Goal: Task Accomplishment & Management: Complete application form

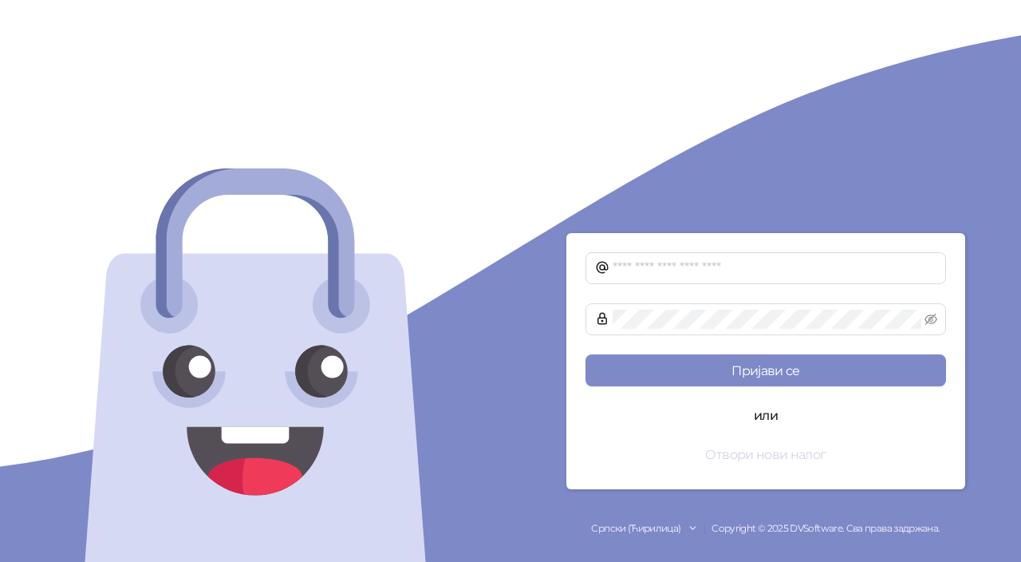
click at [705, 457] on button "Отвори нови налог" at bounding box center [766, 454] width 361 height 32
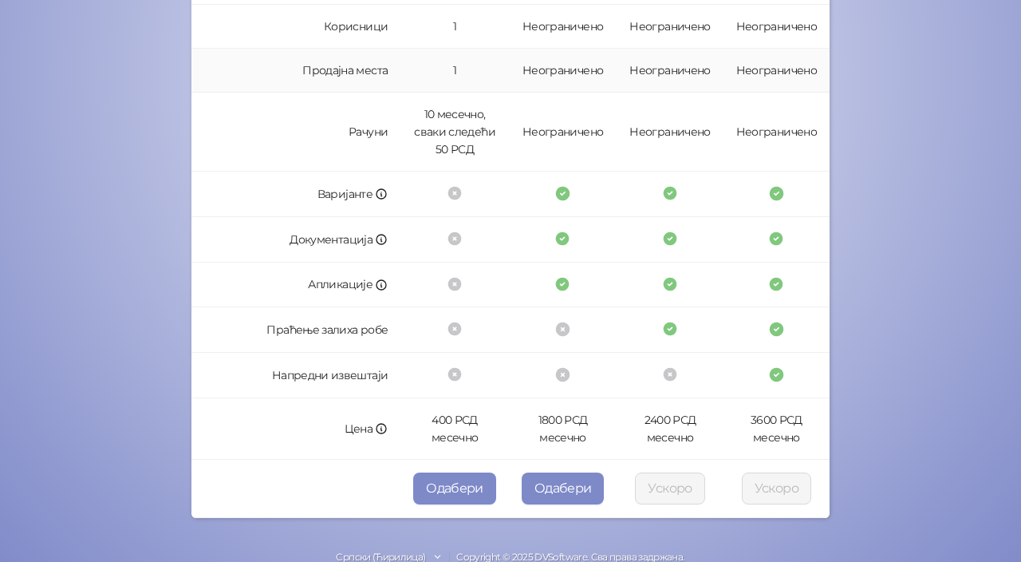
scroll to position [474, 0]
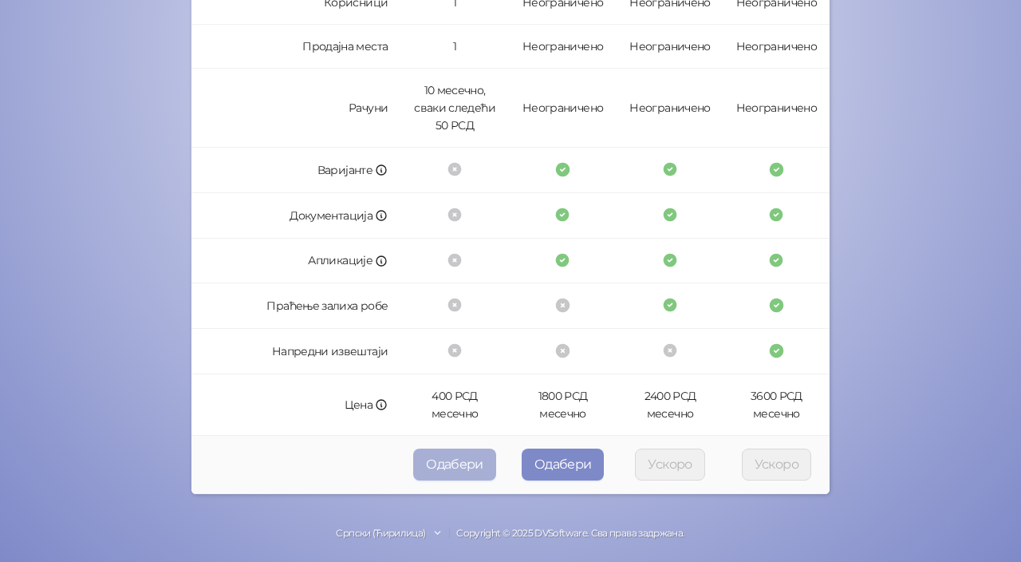
click at [463, 464] on button "Одабери" at bounding box center [454, 464] width 83 height 32
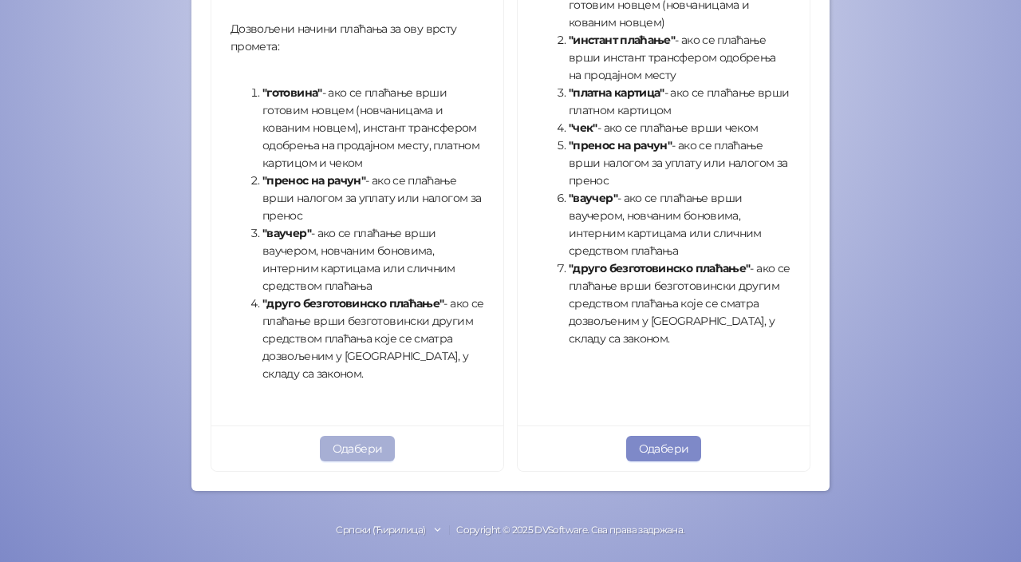
click at [368, 444] on button "Одабери" at bounding box center [358, 449] width 76 height 26
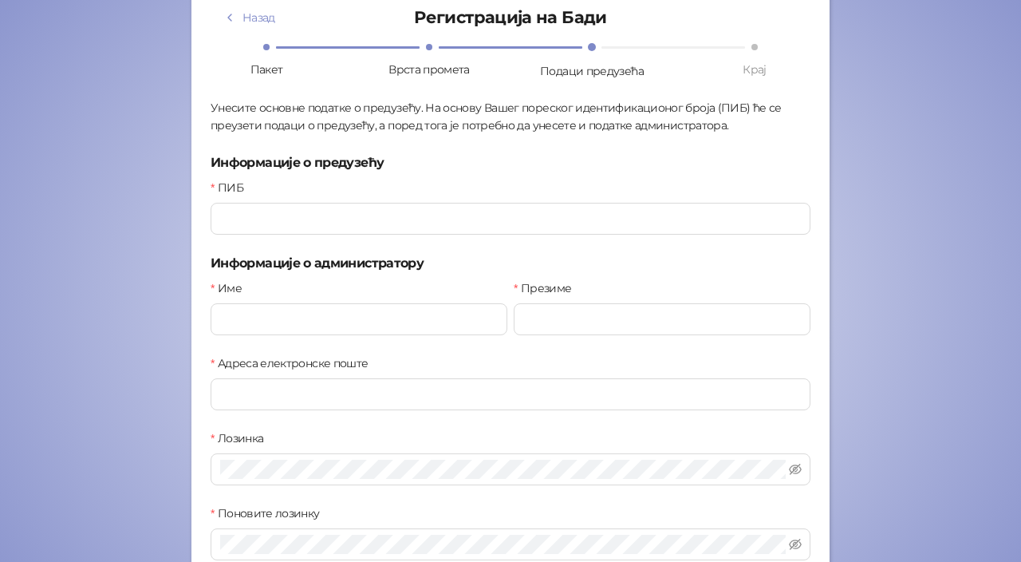
scroll to position [180, 0]
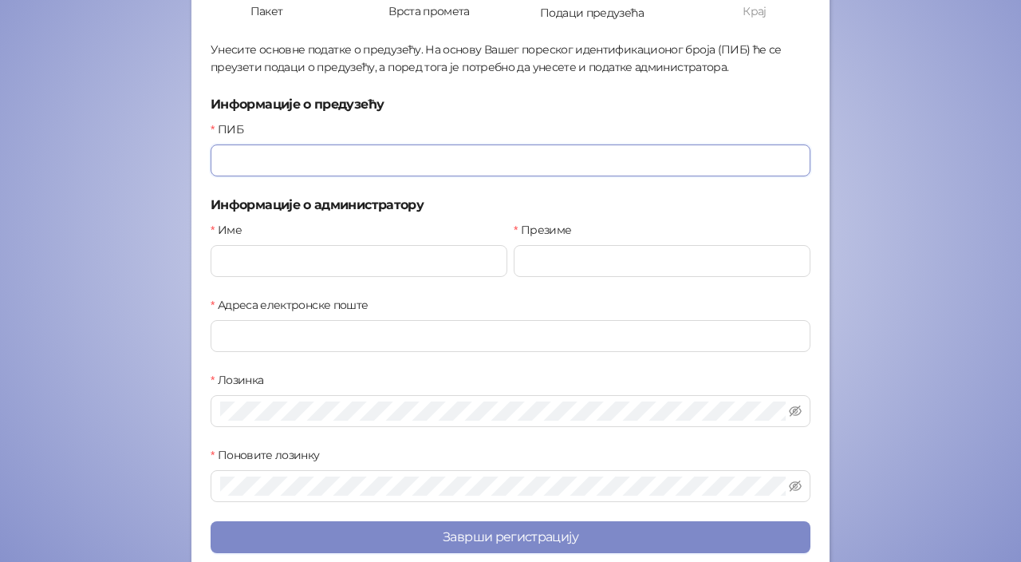
click at [389, 160] on input "ПИБ" at bounding box center [511, 160] width 600 height 32
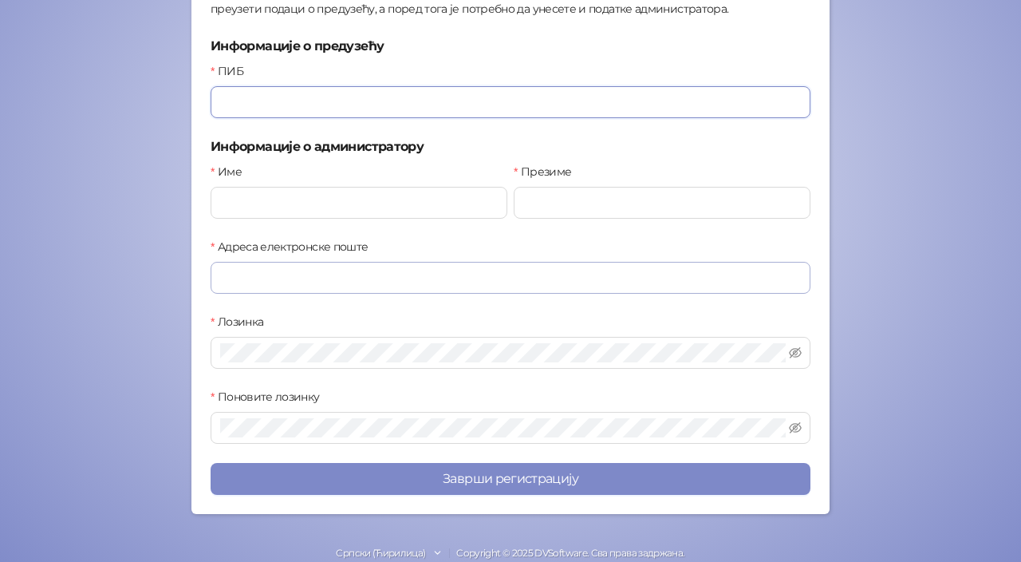
scroll to position [259, 0]
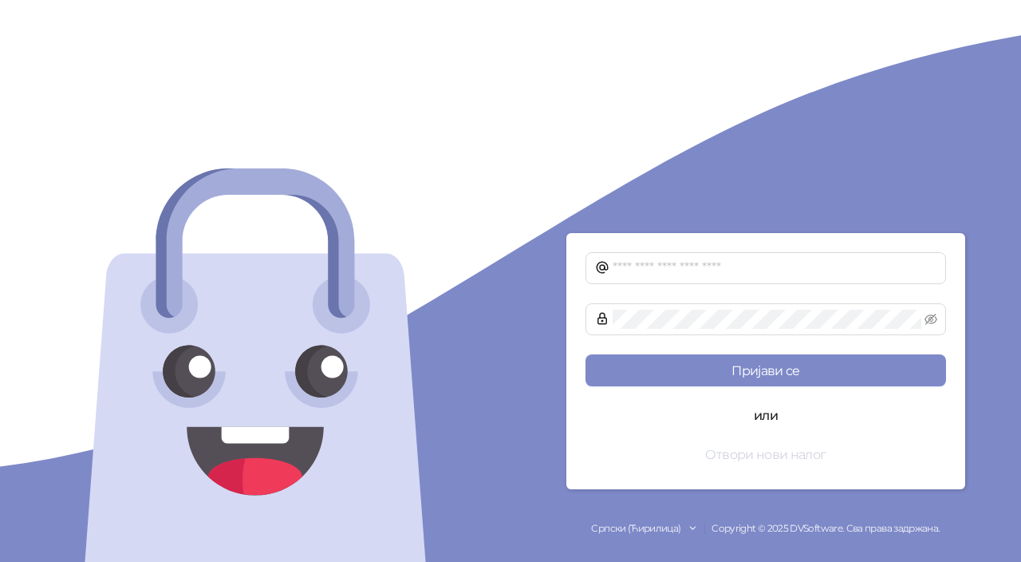
click at [763, 452] on button "Отвори нови налог" at bounding box center [766, 454] width 361 height 32
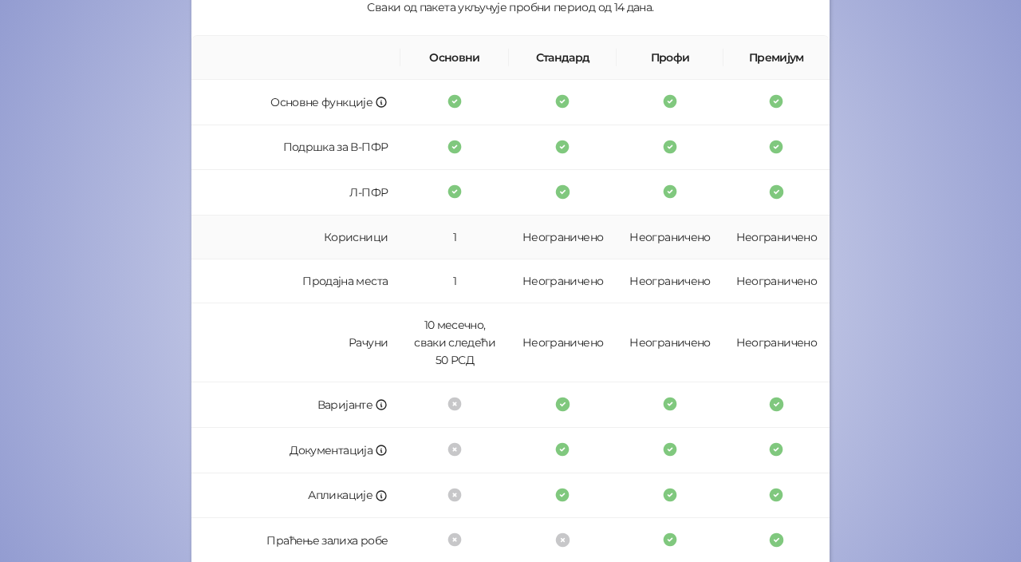
scroll to position [474, 0]
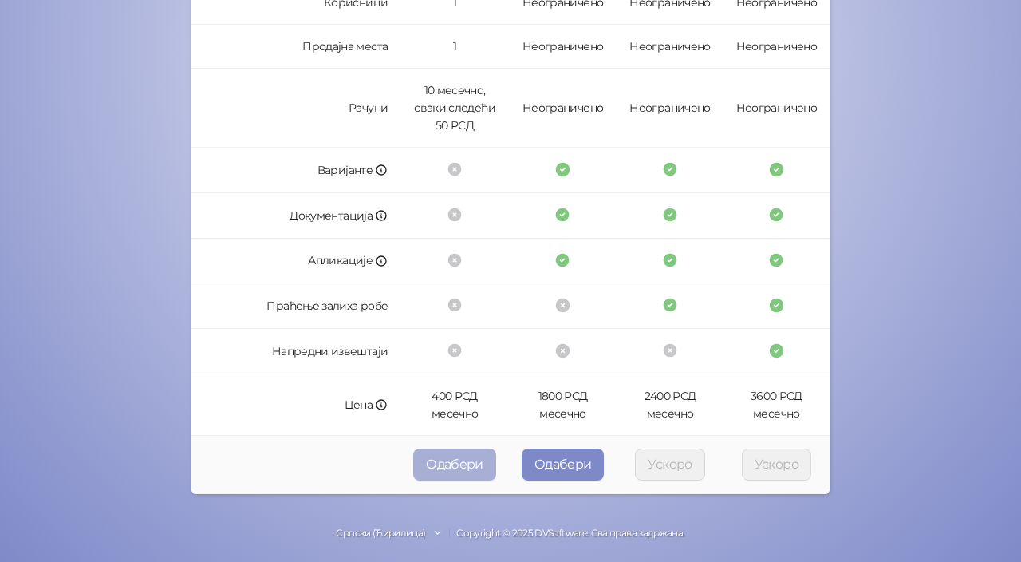
click at [435, 470] on button "Одабери" at bounding box center [454, 464] width 83 height 32
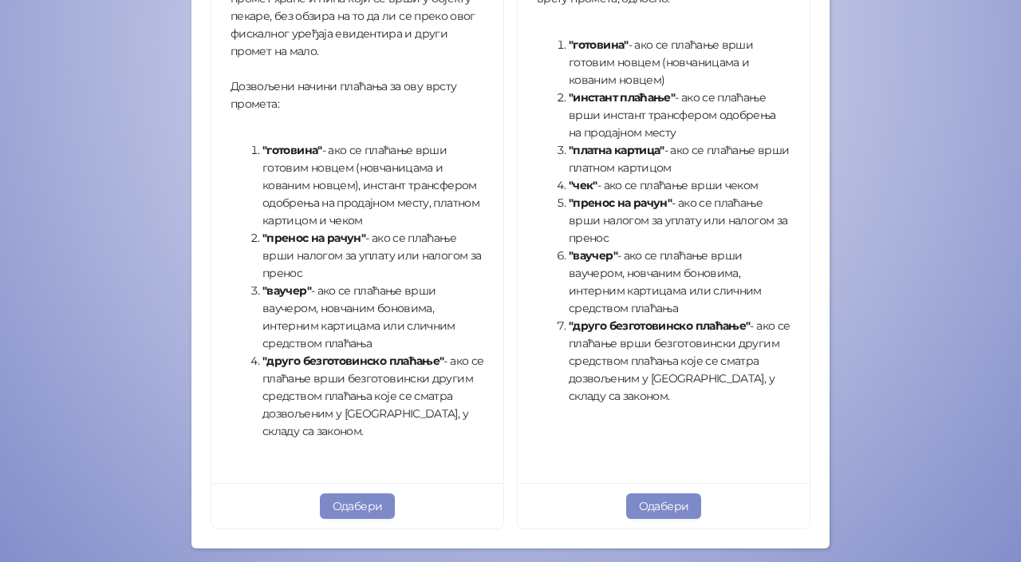
scroll to position [554, 0]
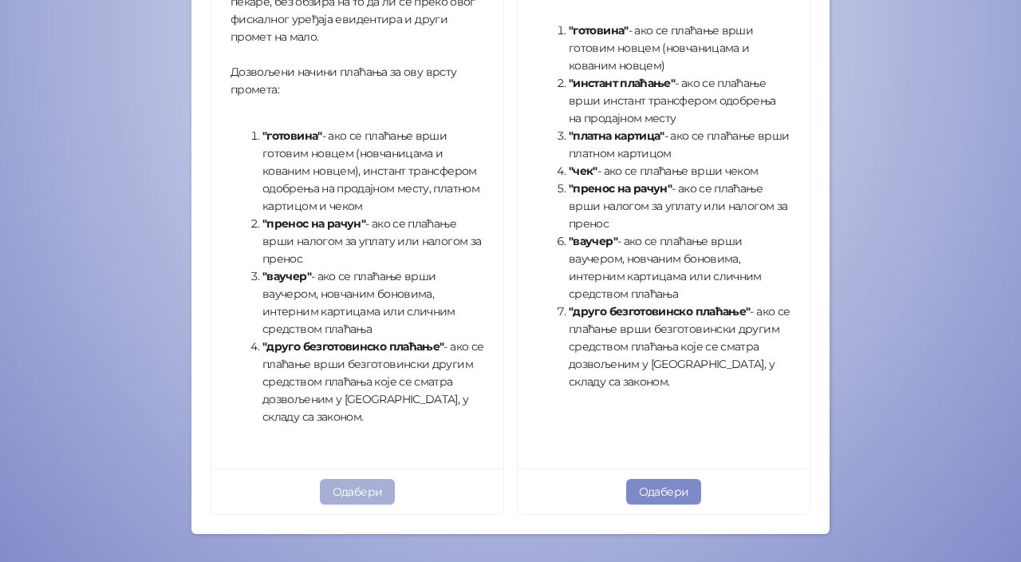
click at [383, 484] on button "Одабери" at bounding box center [358, 492] width 76 height 26
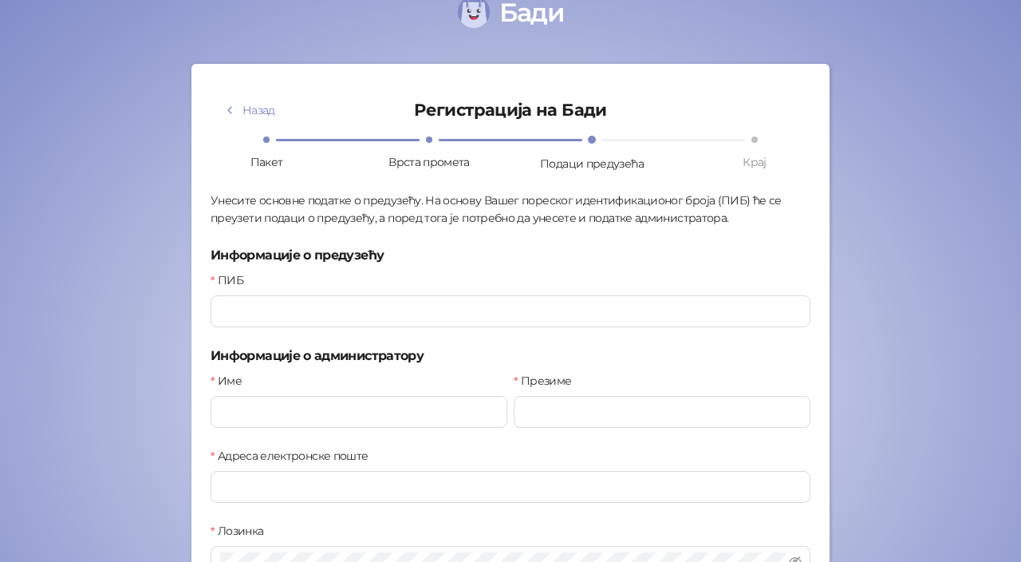
scroll to position [20, 0]
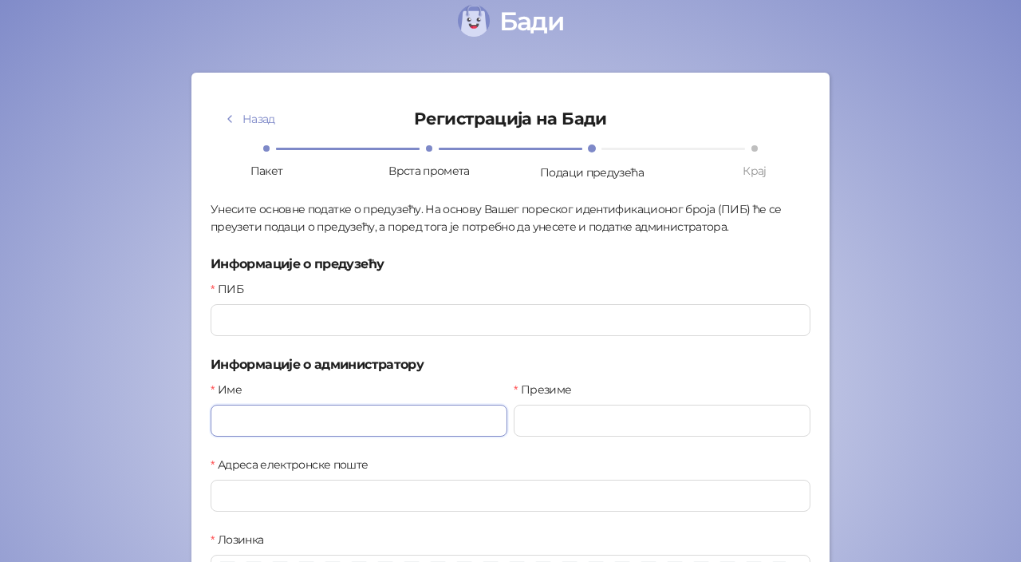
click at [346, 421] on input "Име" at bounding box center [359, 421] width 297 height 32
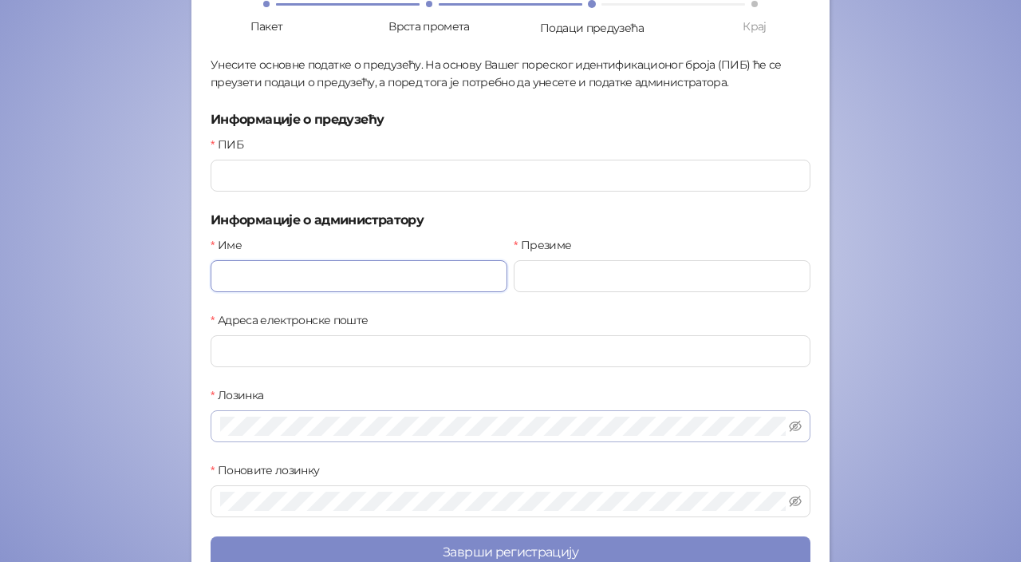
scroll to position [180, 0]
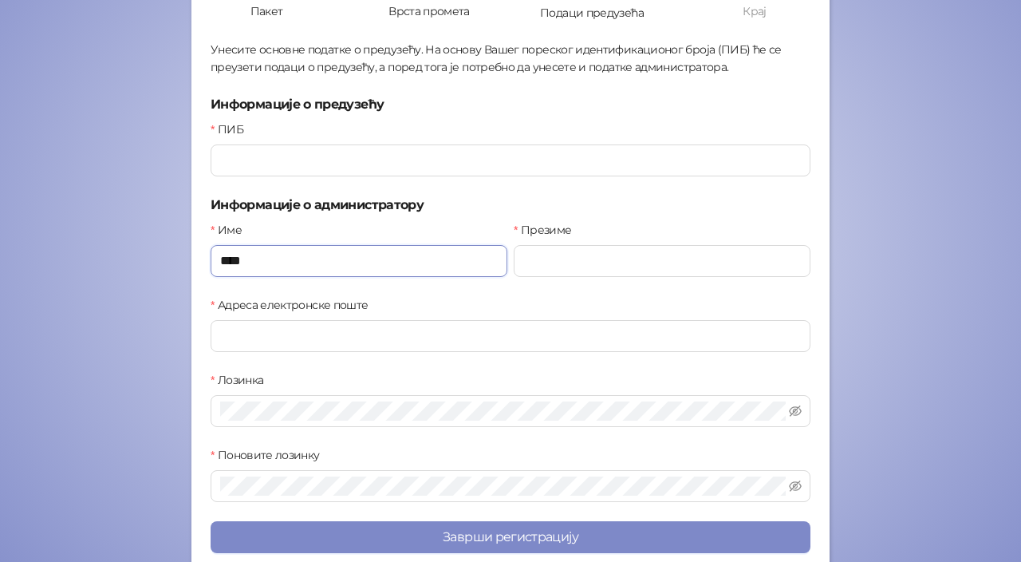
type input "****"
click at [566, 282] on div "Презиме" at bounding box center [662, 258] width 303 height 75
click at [560, 267] on input "Презиме" at bounding box center [662, 261] width 297 height 32
type input "*******"
click at [320, 334] on input "Адреса електронске поште" at bounding box center [511, 336] width 600 height 32
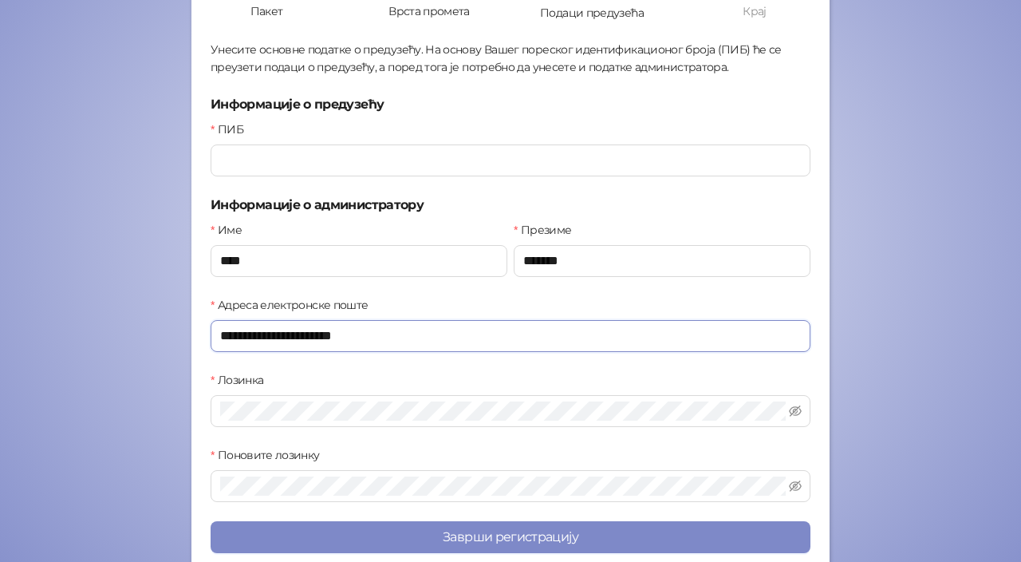
type input "**********"
click at [458, 428] on div "Назад Регистрација на Бади Пакет Врста промета Подаци предузећа Крај Унесите ос…" at bounding box center [511, 242] width 600 height 621
click at [800, 415] on span at bounding box center [511, 411] width 600 height 32
click at [793, 409] on icon "eye-invisible" at bounding box center [795, 411] width 13 height 13
click at [246, 467] on div "Поновите лозинку" at bounding box center [511, 474] width 600 height 56
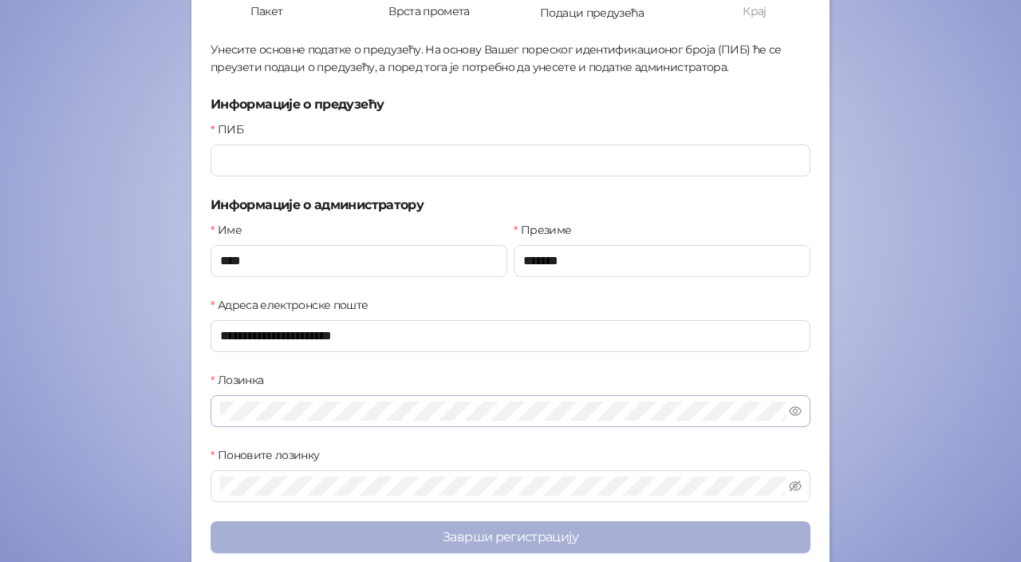
click at [463, 530] on button "Заврши регистрацију" at bounding box center [511, 537] width 600 height 32
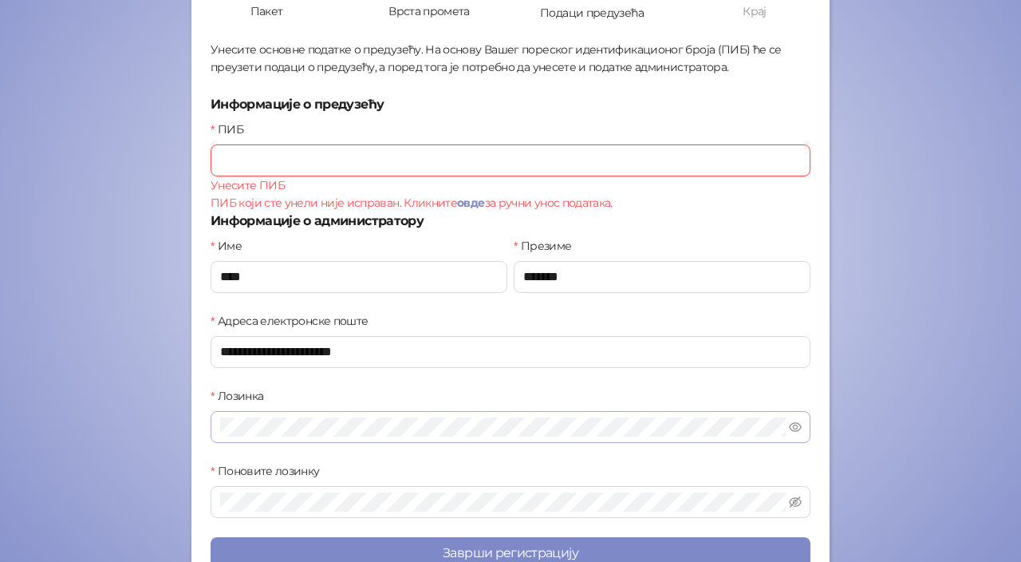
click at [278, 163] on input "ПИБ" at bounding box center [511, 160] width 600 height 32
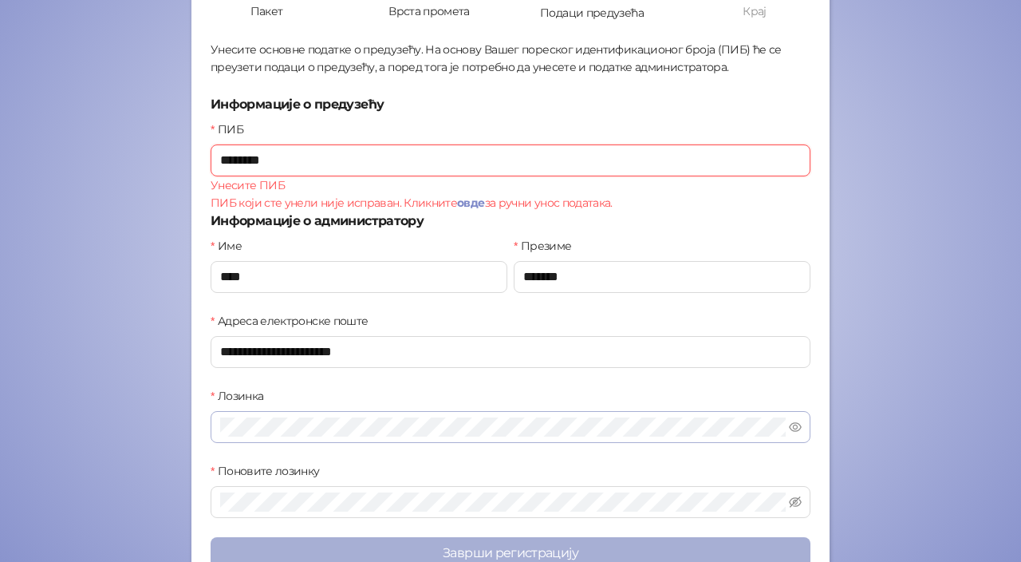
type input "********"
click at [496, 539] on button "Заврши регистрацију" at bounding box center [511, 553] width 600 height 32
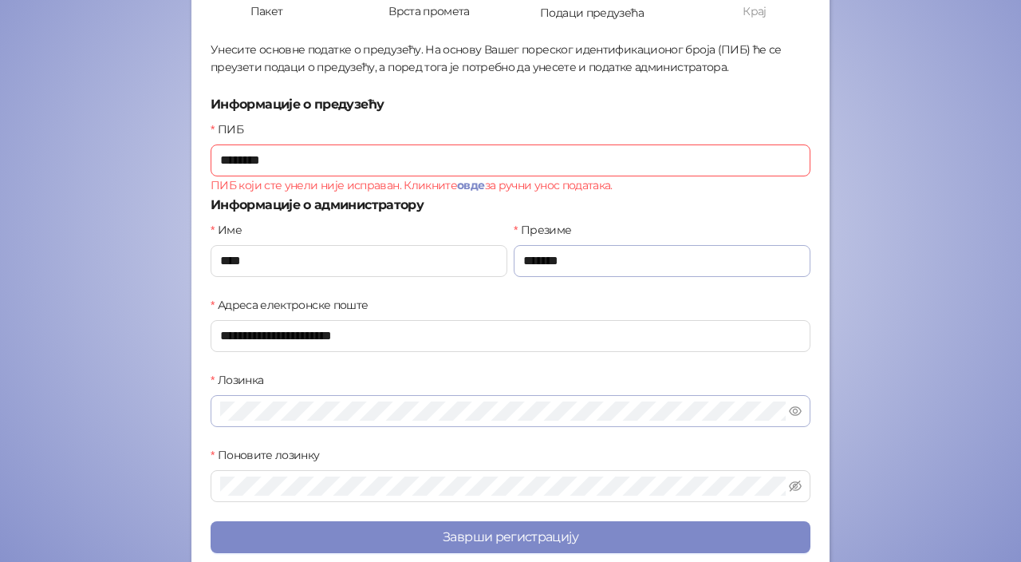
scroll to position [20, 0]
